Goal: Check status: Check status

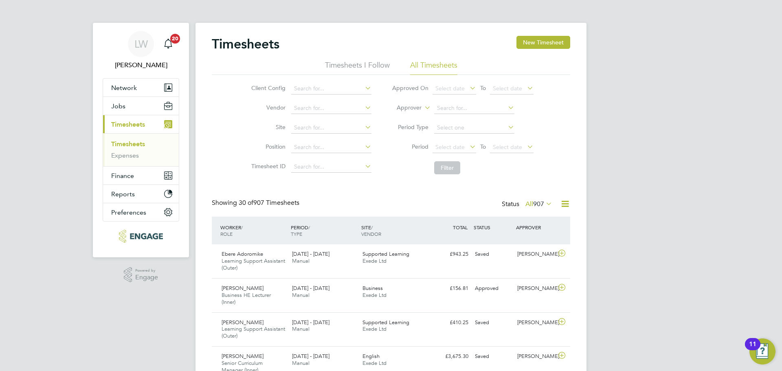
click at [544, 202] on icon at bounding box center [544, 203] width 0 height 11
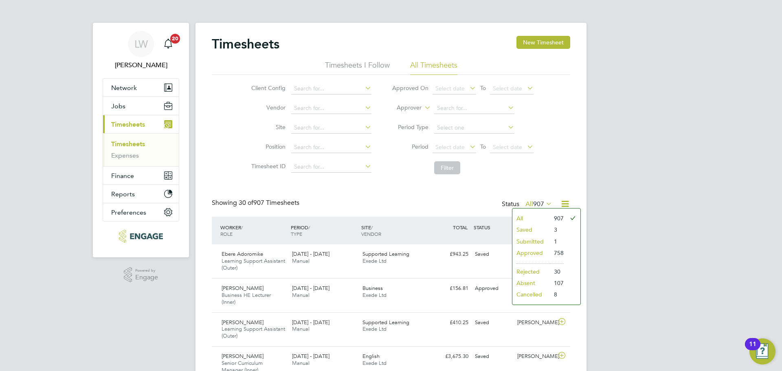
click at [538, 238] on li "Submitted" at bounding box center [531, 241] width 37 height 11
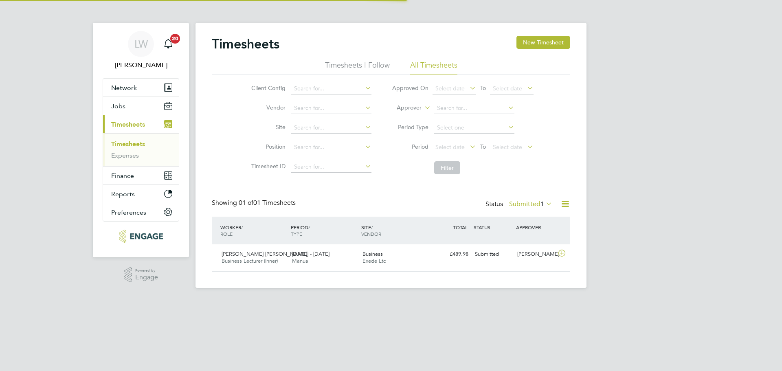
scroll to position [21, 71]
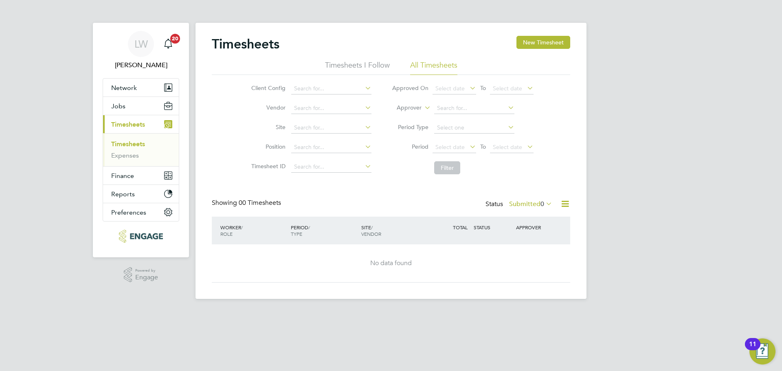
click at [117, 143] on link "Timesheets" at bounding box center [128, 144] width 34 height 8
click at [139, 130] on button "Current page: Timesheets" at bounding box center [141, 124] width 76 height 18
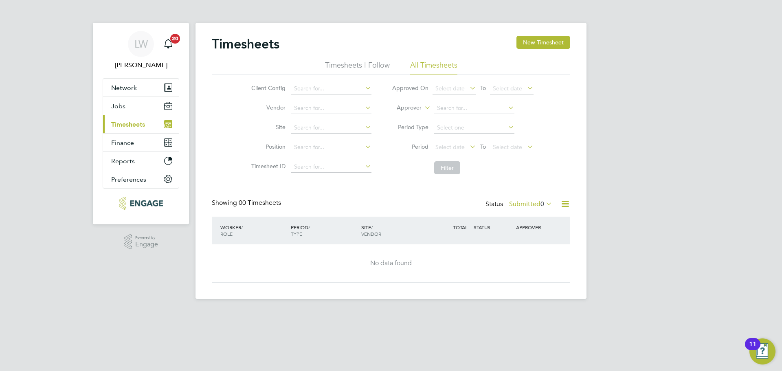
click at [143, 125] on span "Timesheets" at bounding box center [128, 125] width 34 height 8
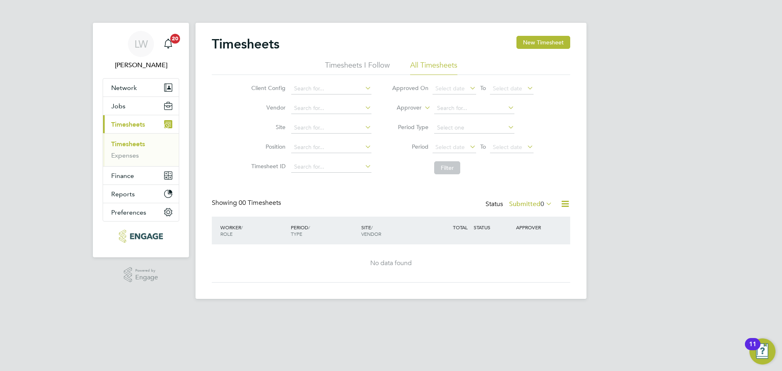
click at [140, 143] on link "Timesheets" at bounding box center [128, 144] width 34 height 8
drag, startPoint x: 125, startPoint y: 145, endPoint x: 149, endPoint y: 157, distance: 26.6
click at [125, 145] on link "Timesheets" at bounding box center [128, 144] width 34 height 8
click at [463, 150] on span "Select date" at bounding box center [450, 146] width 29 height 7
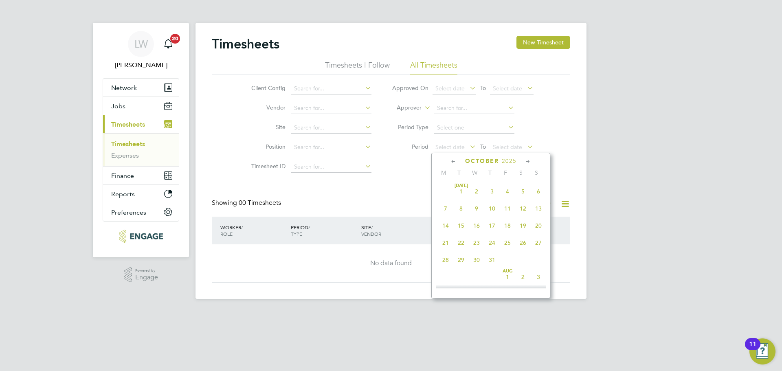
scroll to position [229, 0]
click at [446, 190] on span "22" at bounding box center [445, 185] width 15 height 15
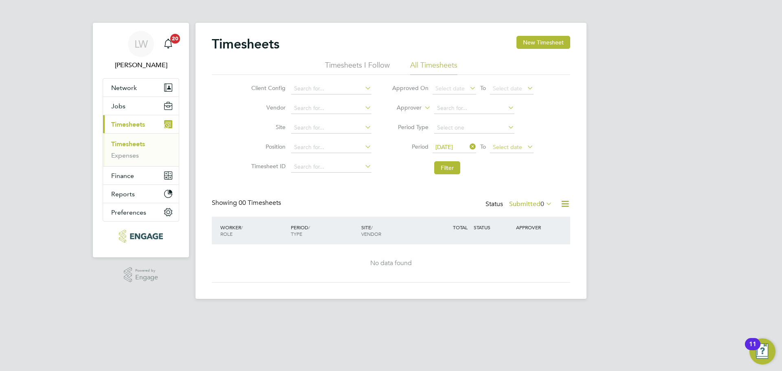
click at [524, 148] on span "Select date" at bounding box center [512, 147] width 44 height 11
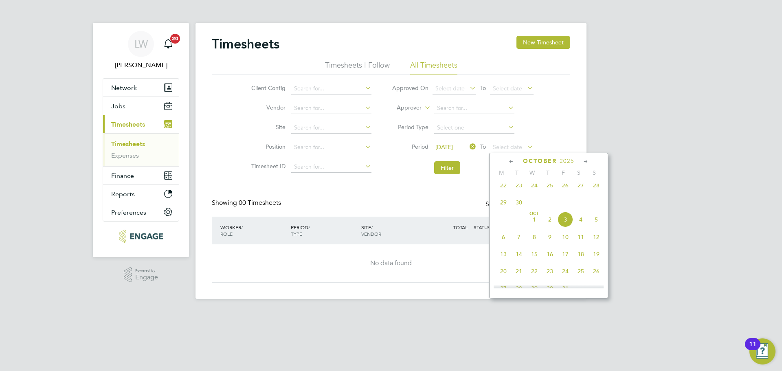
click at [595, 189] on span "28" at bounding box center [596, 185] width 15 height 15
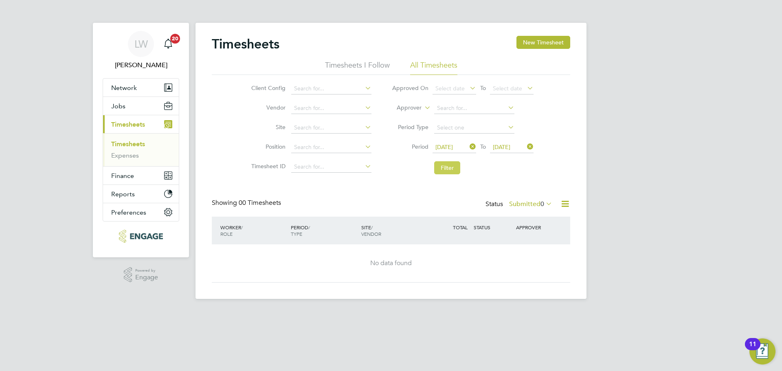
click at [451, 173] on button "Filter" at bounding box center [447, 167] width 26 height 13
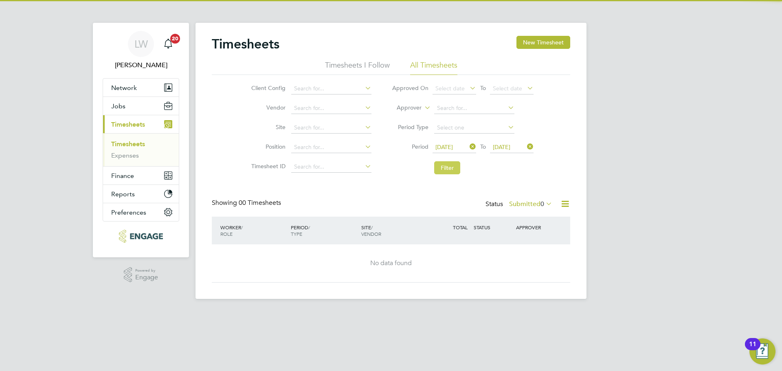
click at [450, 169] on button "Filter" at bounding box center [447, 167] width 26 height 13
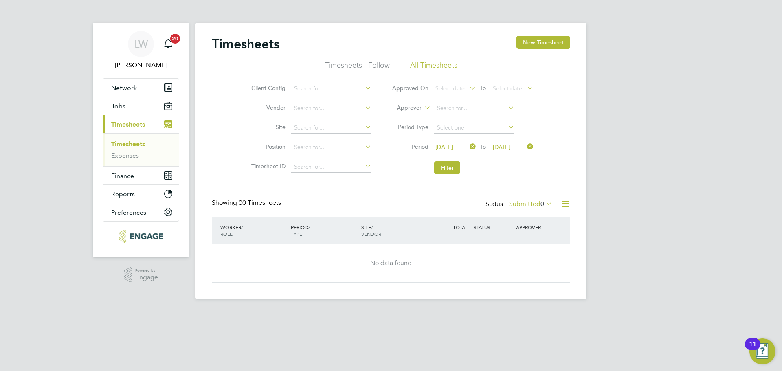
click at [453, 149] on span "22 Sep 2025" at bounding box center [445, 146] width 18 height 7
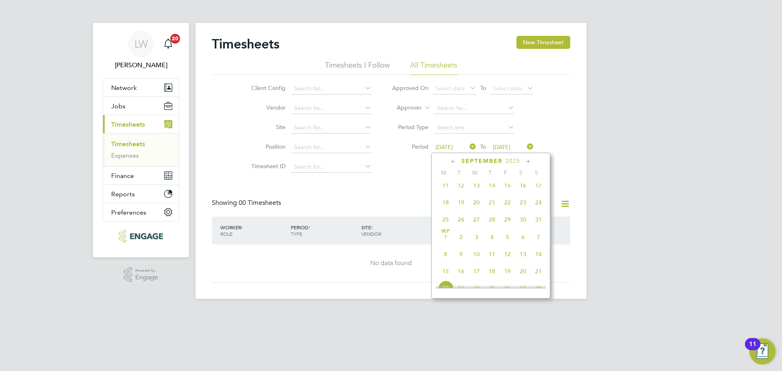
scroll to position [300, 0]
click at [468, 147] on icon at bounding box center [468, 146] width 0 height 11
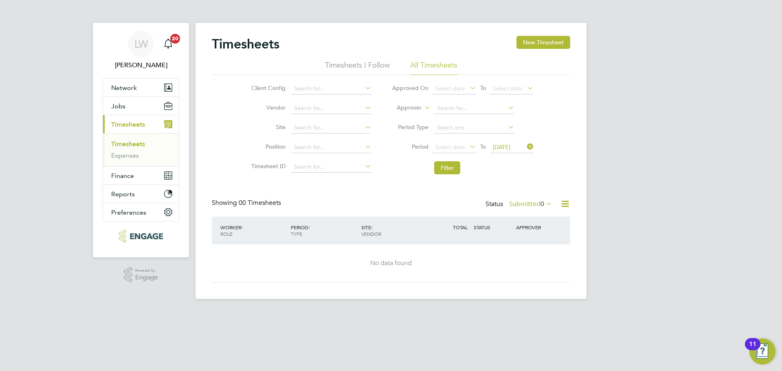
click at [526, 145] on icon at bounding box center [526, 146] width 0 height 11
click at [412, 106] on label "Approver" at bounding box center [403, 108] width 37 height 8
click at [399, 115] on li "Worker" at bounding box center [401, 117] width 40 height 11
click at [449, 108] on input at bounding box center [474, 108] width 80 height 11
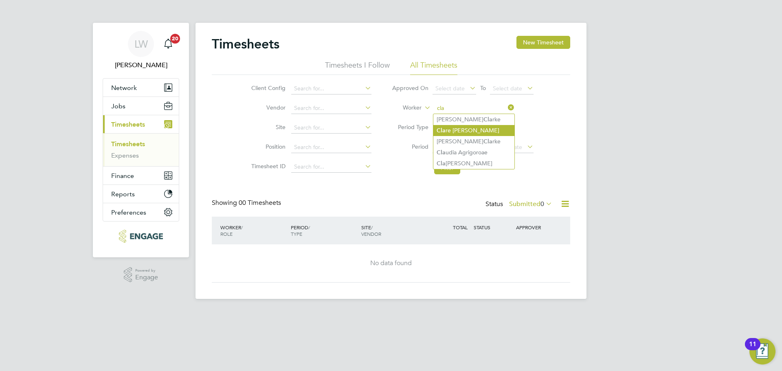
click at [475, 130] on li "Cla re Aderonke Adewusi" at bounding box center [473, 130] width 81 height 11
type input "[PERSON_NAME] [PERSON_NAME]"
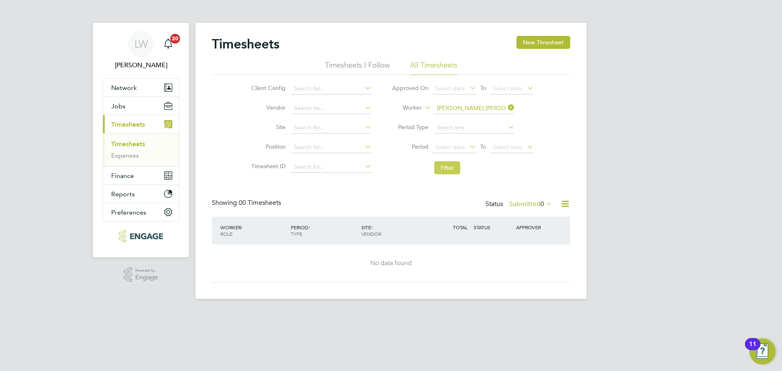
click at [449, 163] on button "Filter" at bounding box center [447, 167] width 26 height 13
click at [446, 170] on button "Filter" at bounding box center [447, 167] width 26 height 13
click at [544, 203] on icon at bounding box center [544, 203] width 0 height 11
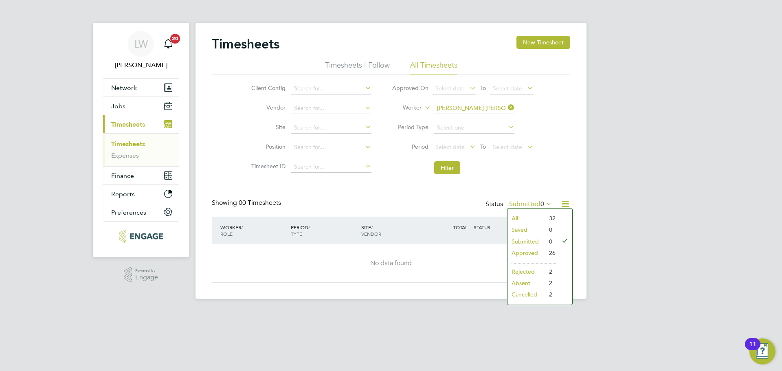
click at [536, 220] on li "All" at bounding box center [526, 218] width 37 height 11
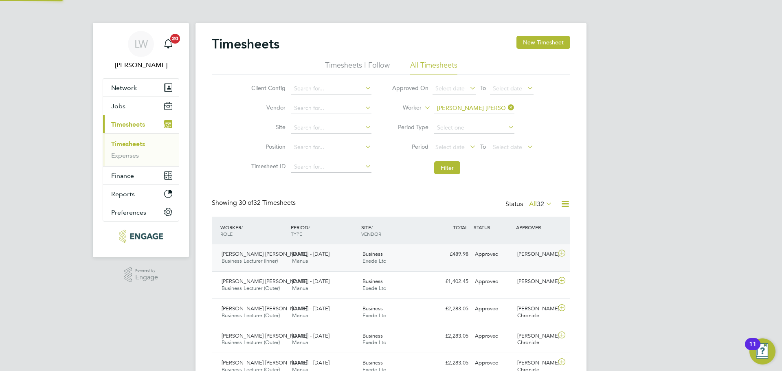
scroll to position [0, 0]
click at [338, 262] on div "22 - 28 Sep 2025 Manual" at bounding box center [324, 258] width 70 height 20
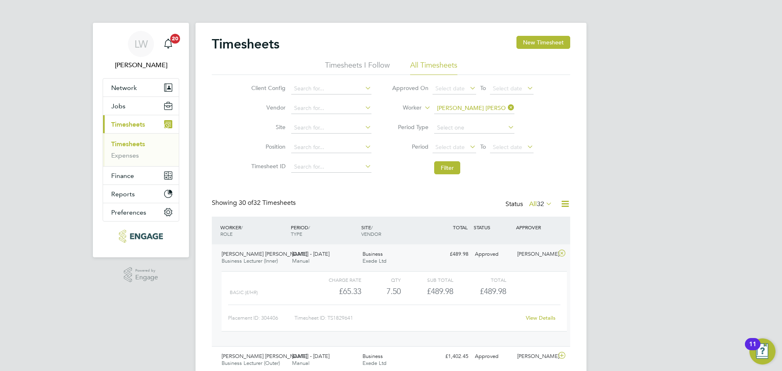
click at [533, 316] on link "View Details" at bounding box center [541, 318] width 30 height 7
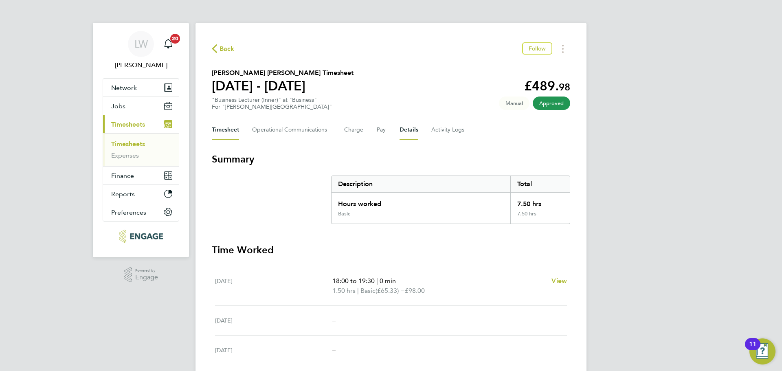
click at [409, 130] on button "Details" at bounding box center [409, 130] width 19 height 20
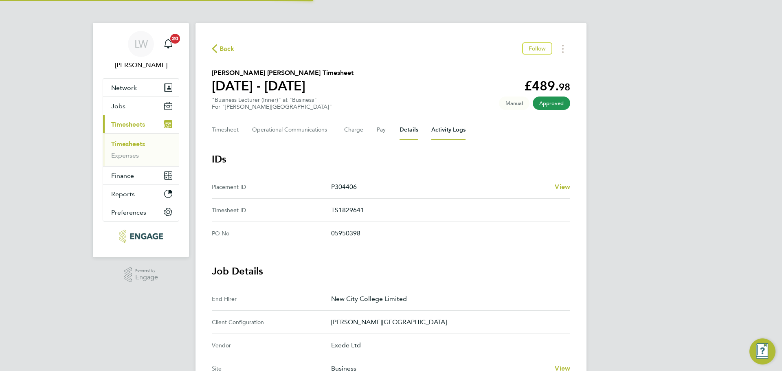
click at [449, 130] on Logs-tab "Activity Logs" at bounding box center [448, 130] width 34 height 20
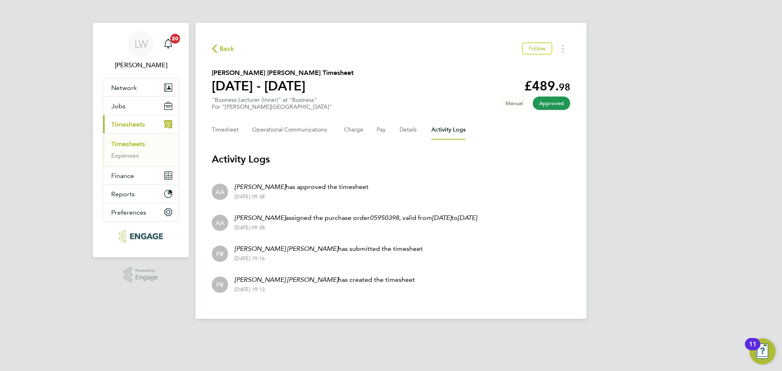
click at [218, 48] on span "Back" at bounding box center [223, 48] width 23 height 8
